Goal: Task Accomplishment & Management: Manage account settings

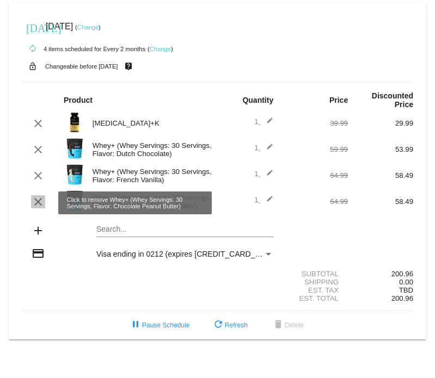
click at [38, 202] on mat-icon "clear" at bounding box center [38, 201] width 13 height 13
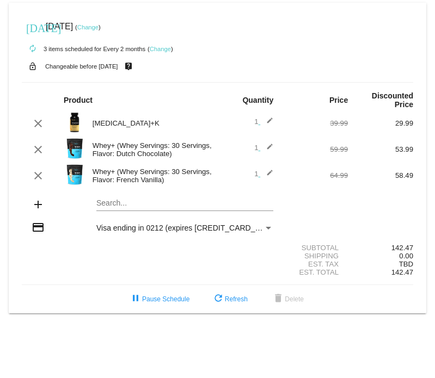
click at [116, 204] on mat-card "[DATE] [DATE] ( Change ) autorenew 3 items scheduled for Every 2 months ( Chang…" at bounding box center [217, 158] width 417 height 311
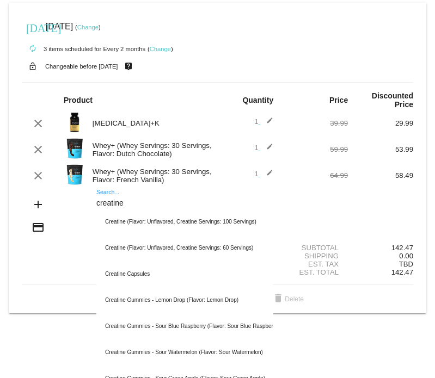
type input "creatine"
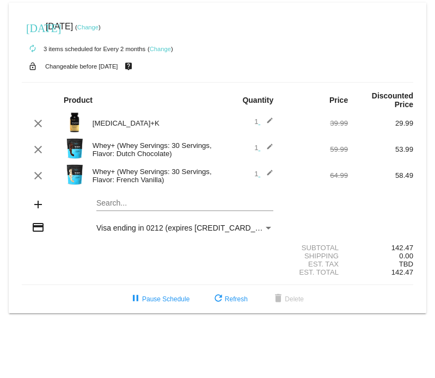
click at [120, 206] on mat-card "[DATE] [DATE] ( Change ) autorenew 3 items scheduled for Every 2 months ( Chang…" at bounding box center [217, 158] width 417 height 311
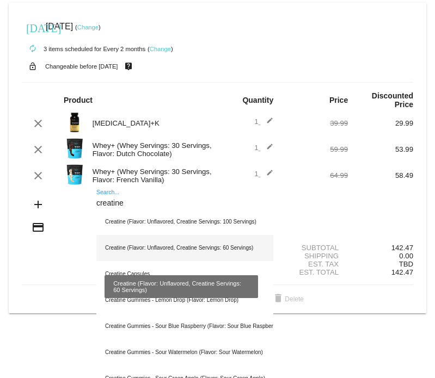
type input "creatine"
click at [166, 248] on div "Creatine (Flavor: Unflavored, Creatine Servings: 60 Servings)" at bounding box center [184, 248] width 177 height 26
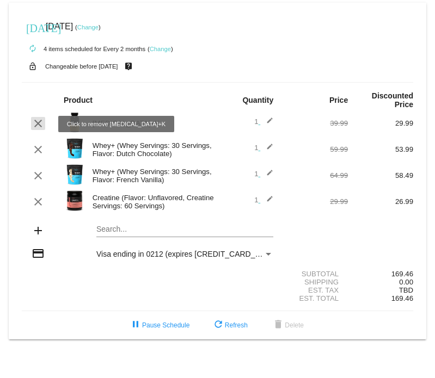
click at [36, 119] on mat-icon "clear" at bounding box center [38, 123] width 13 height 13
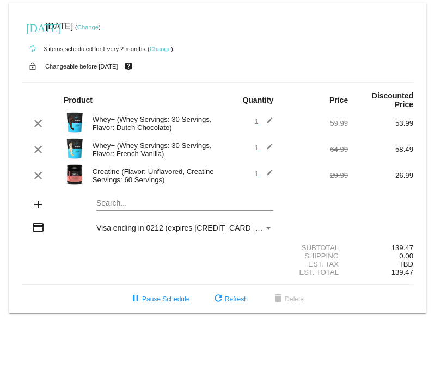
click at [98, 24] on link "Change" at bounding box center [87, 27] width 21 height 7
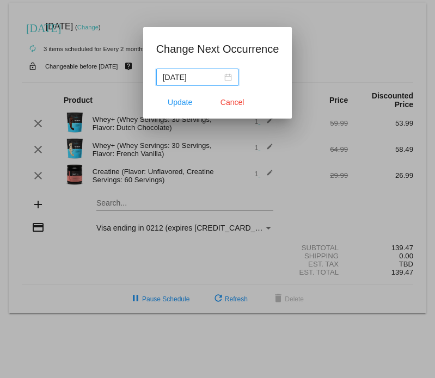
click at [216, 77] on input "2025-08-20" at bounding box center [192, 77] width 59 height 12
click at [230, 107] on button "Cancel" at bounding box center [232, 103] width 48 height 20
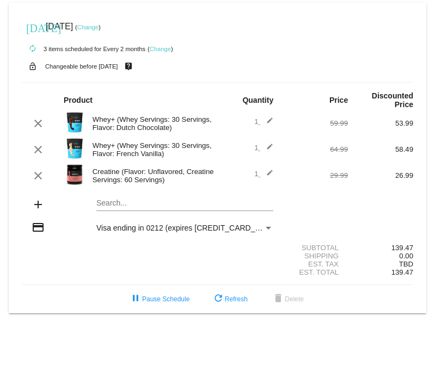
click at [118, 205] on mat-card "[DATE] [DATE] ( Change ) autorenew 3 items scheduled for Every 2 months ( Chang…" at bounding box center [217, 158] width 417 height 311
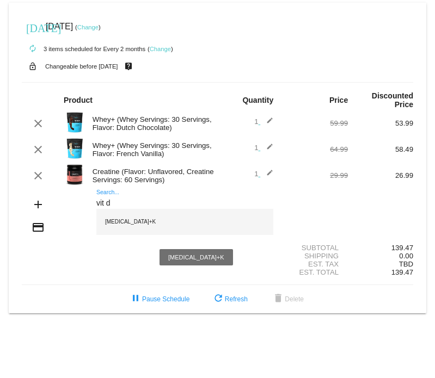
type input "vit d"
click at [121, 225] on div "[MEDICAL_DATA]+K" at bounding box center [184, 222] width 177 height 26
